Goal: Find specific page/section: Find specific page/section

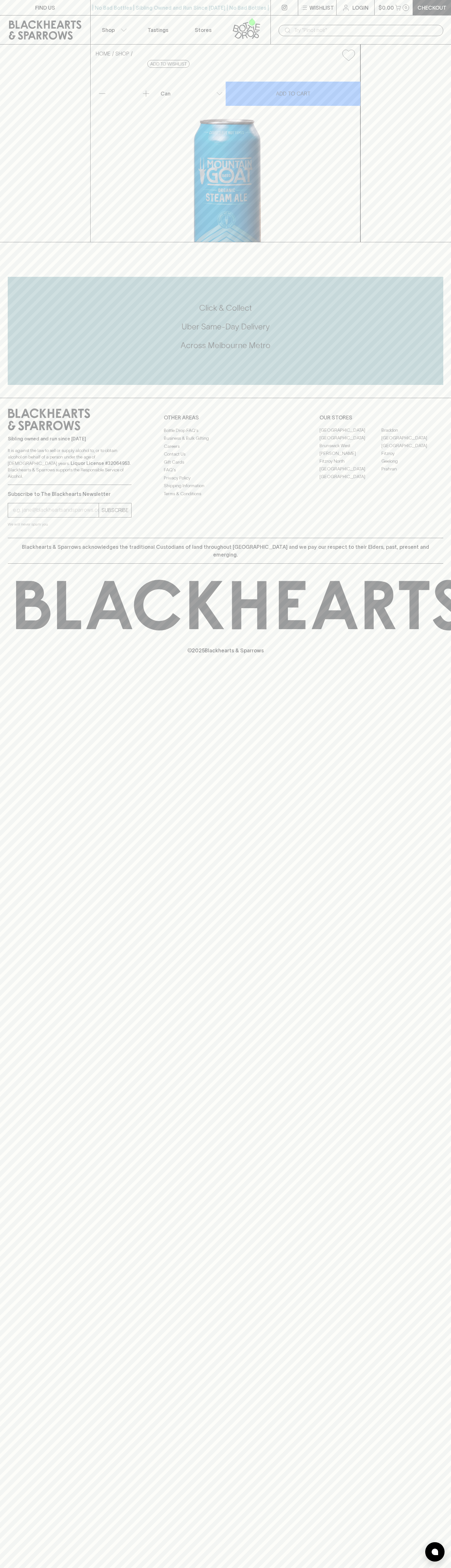
click at [282, 8] on icon at bounding box center [285, 8] width 6 height 6
click at [446, 408] on div "FIND US | No Bad Bottles | Sibling Owned and Run Since 2006 | No Bad Bottles | …" at bounding box center [226, 784] width 451 height 1568
click at [214, 1567] on html "FIND US | No Bad Bottles | Sibling Owned and Run Since 2006 | No Bad Bottles | …" at bounding box center [226, 784] width 451 height 1568
click at [28, 515] on input "email" at bounding box center [55, 510] width 86 height 10
